Goal: Navigation & Orientation: Find specific page/section

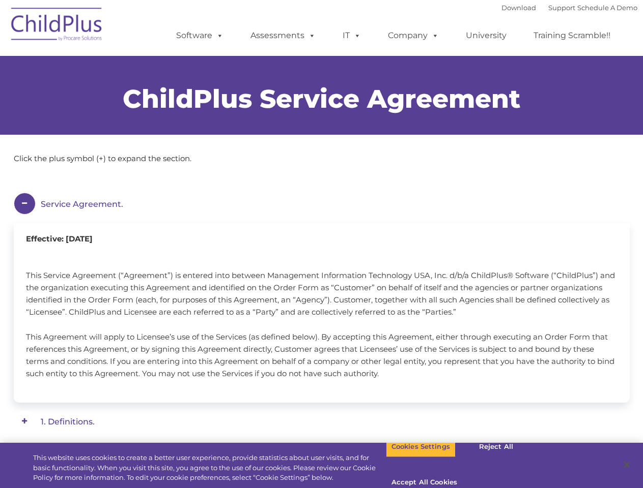
click at [321, 244] on div "Effective: [DATE] This Service Agreement (“Agreement”) is entered into between …" at bounding box center [322, 313] width 616 height 180
click at [218, 35] on span at bounding box center [217, 36] width 11 height 10
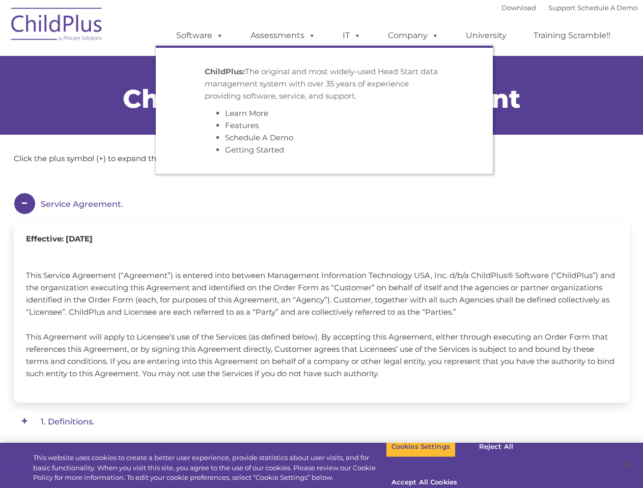
click at [310, 35] on span at bounding box center [309, 36] width 11 height 10
click at [352, 36] on span at bounding box center [355, 36] width 11 height 10
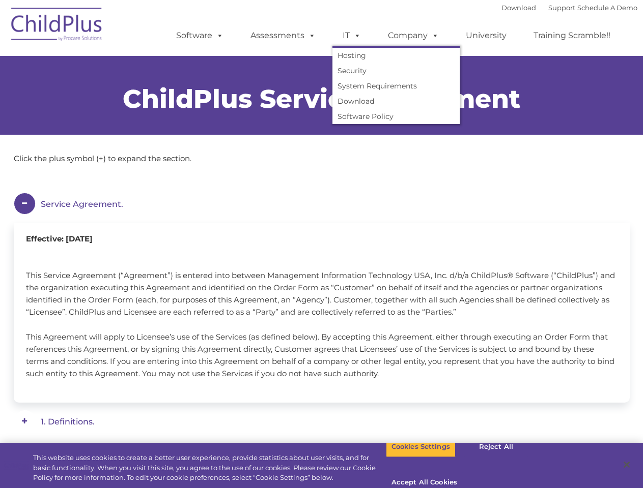
click at [355, 35] on span at bounding box center [355, 36] width 11 height 10
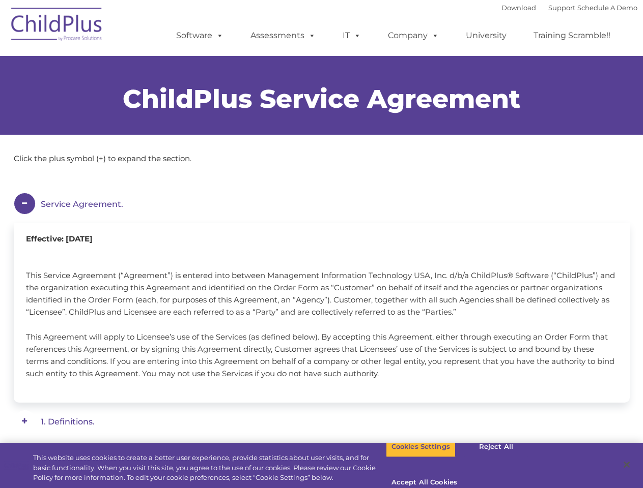
click at [413, 36] on link "Company" at bounding box center [413, 35] width 71 height 20
click at [432, 35] on span at bounding box center [432, 36] width 11 height 10
click at [322, 204] on em "Service Agreement." at bounding box center [327, 204] width 573 height 23
